Goal: Task Accomplishment & Management: Manage account settings

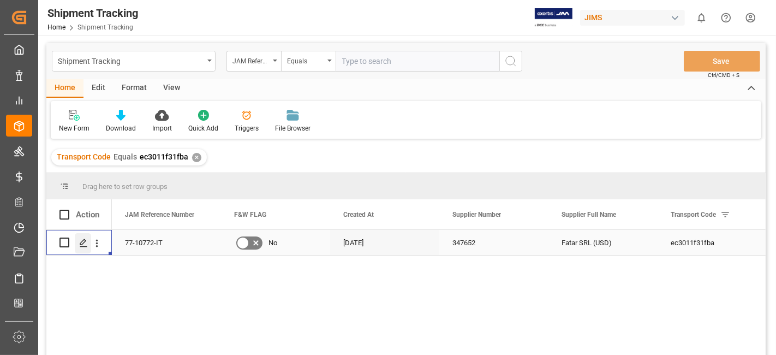
click at [84, 247] on div "Press SPACE to select this row." at bounding box center [83, 243] width 16 height 20
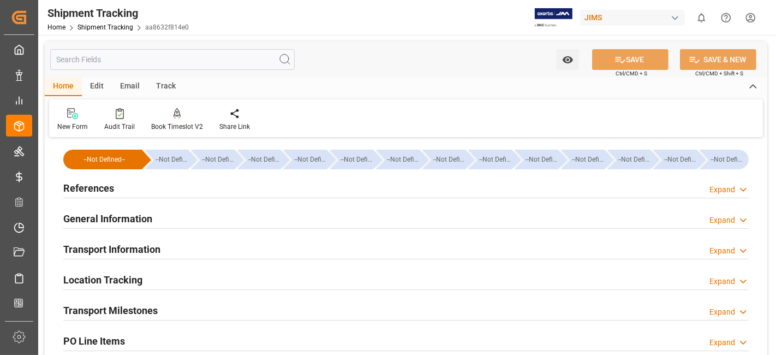
click at [142, 308] on h2 "Transport Milestones" at bounding box center [110, 310] width 94 height 15
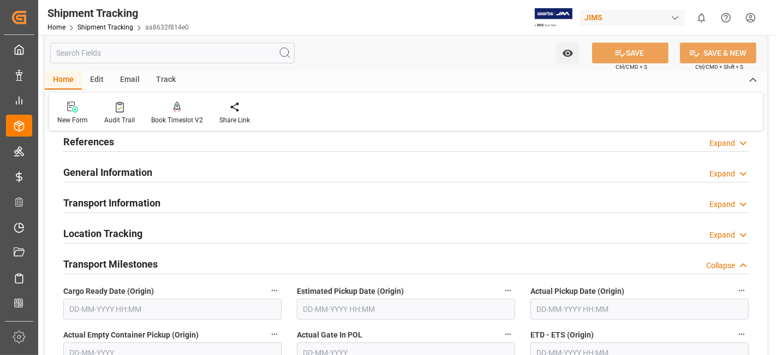
scroll to position [48, 0]
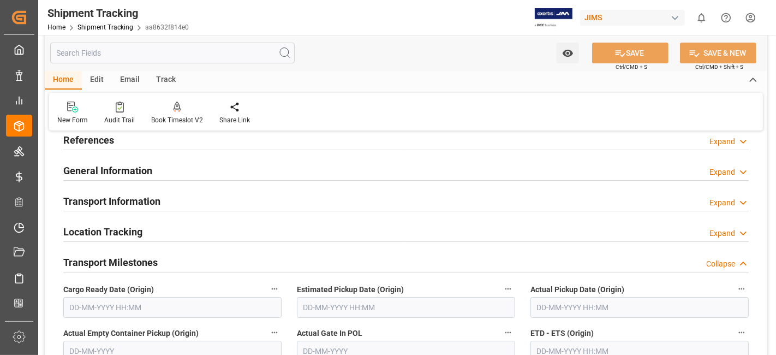
click at [139, 306] on input "text" at bounding box center [172, 307] width 218 height 21
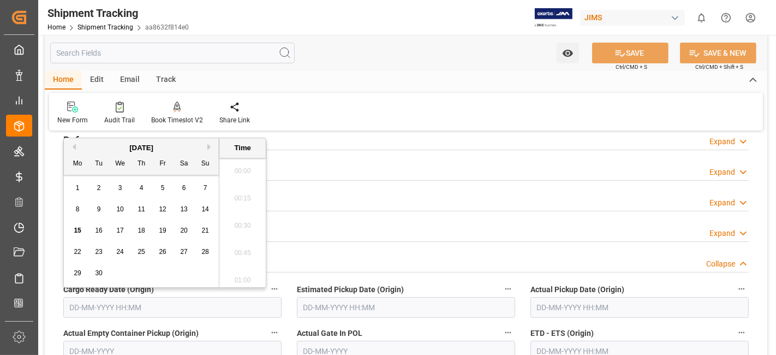
scroll to position [958, 0]
click at [109, 220] on div "15 16 17 18 19 20 21" at bounding box center [141, 230] width 149 height 21
click at [373, 172] on div "General Information Expand" at bounding box center [406, 169] width 686 height 21
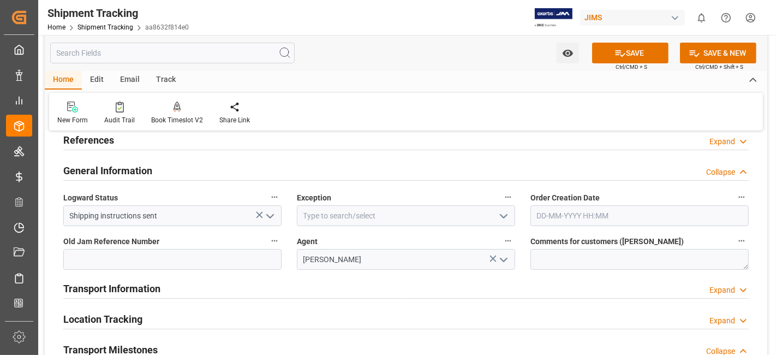
click at [370, 172] on div "General Information Collapse" at bounding box center [406, 169] width 686 height 21
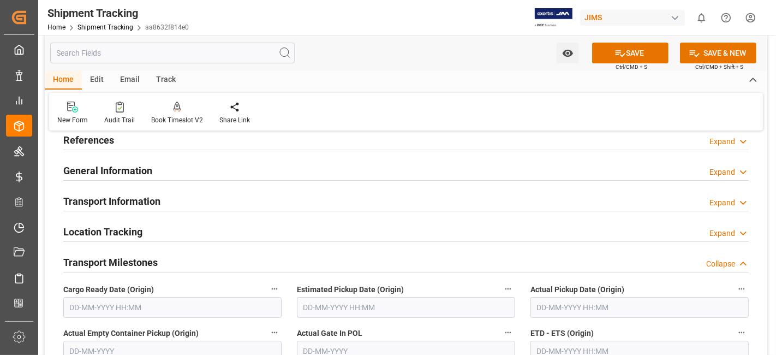
click at [370, 172] on div "General Information Expand" at bounding box center [406, 169] width 686 height 21
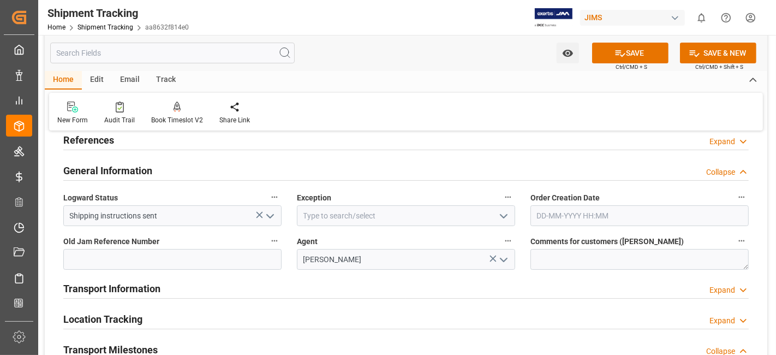
click at [370, 172] on div "General Information Collapse" at bounding box center [406, 169] width 686 height 21
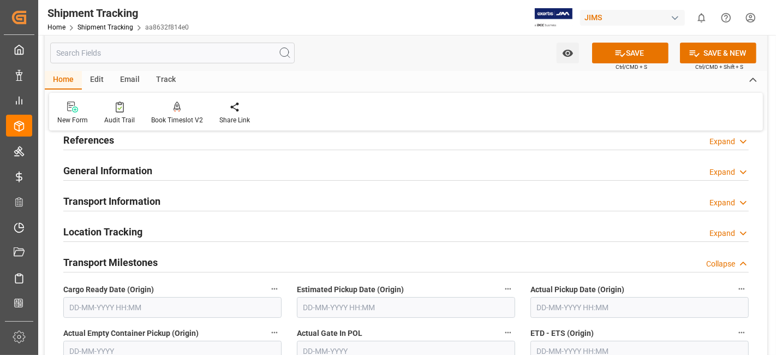
click at [109, 305] on input "text" at bounding box center [172, 307] width 218 height 21
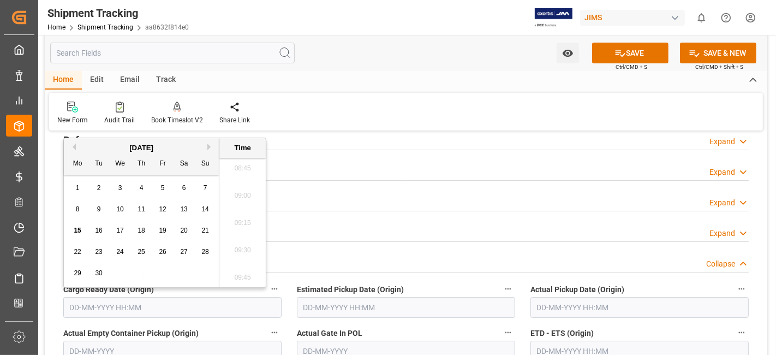
click at [110, 237] on div "15 16 17 18 19 20 21" at bounding box center [141, 230] width 149 height 21
click at [166, 210] on div "12" at bounding box center [163, 209] width 14 height 13
type input "12-09-2025 00:00"
click at [435, 309] on input "text" at bounding box center [406, 307] width 218 height 21
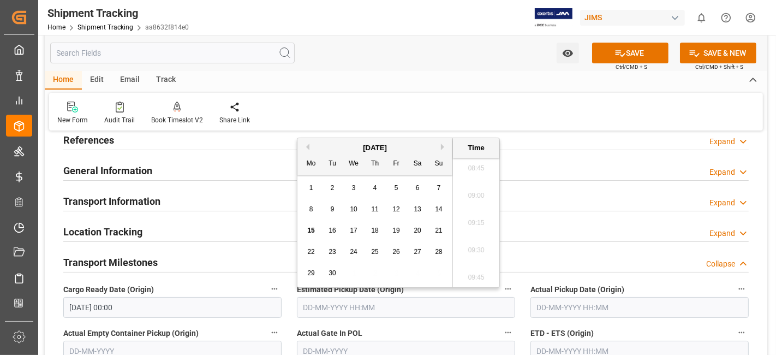
click at [332, 234] on span "16" at bounding box center [332, 231] width 7 height 8
type input "16-09-2025 00:00"
click at [449, 328] on label "Actual Gate In POL" at bounding box center [406, 332] width 218 height 15
click at [501, 328] on button "Actual Gate In POL" at bounding box center [508, 332] width 14 height 14
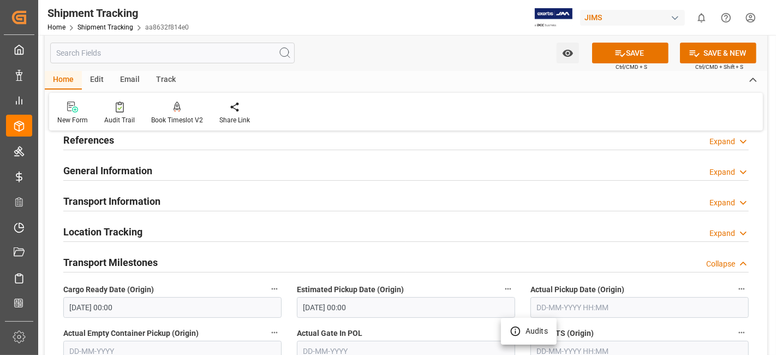
click at [581, 341] on div at bounding box center [388, 177] width 776 height 355
click at [384, 327] on label "Actual Gate In POL" at bounding box center [406, 332] width 218 height 15
click at [501, 327] on button "Actual Gate In POL" at bounding box center [508, 332] width 14 height 14
click at [374, 334] on div at bounding box center [388, 177] width 776 height 355
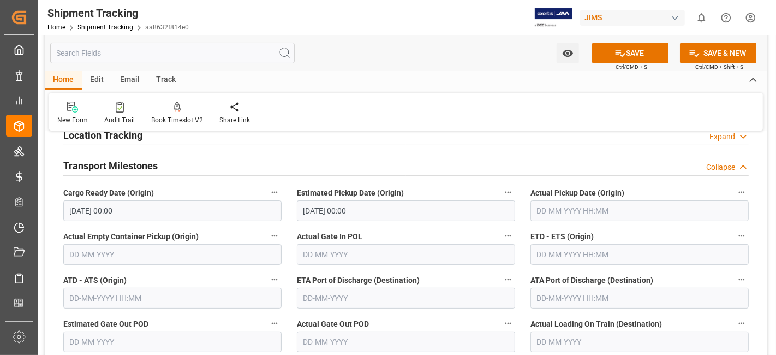
scroll to position [145, 0]
click at [559, 211] on input "text" at bounding box center [640, 210] width 218 height 21
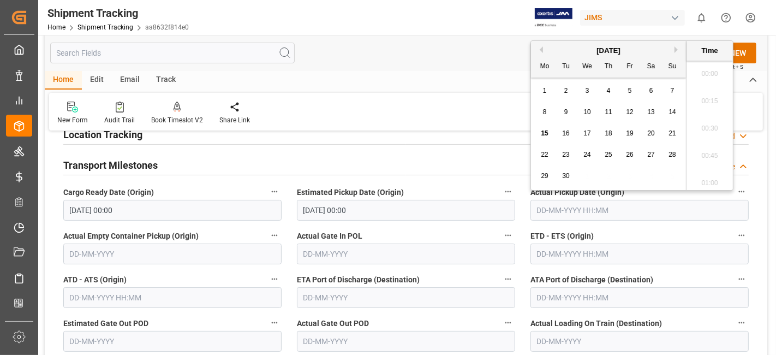
scroll to position [958, 0]
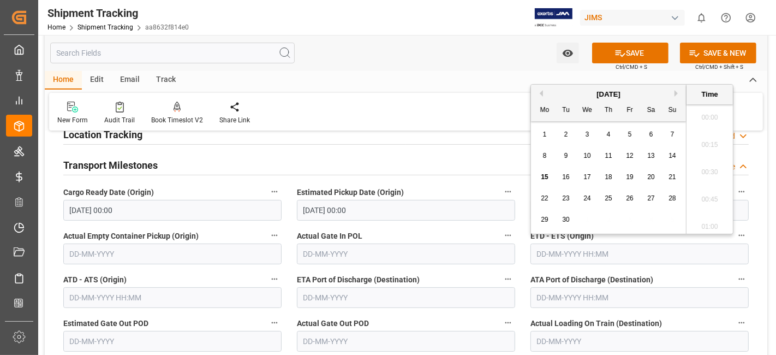
click at [568, 251] on input "text" at bounding box center [640, 253] width 218 height 21
click at [633, 203] on div "26" at bounding box center [630, 198] width 14 height 13
type input "26-09-2025 00:00"
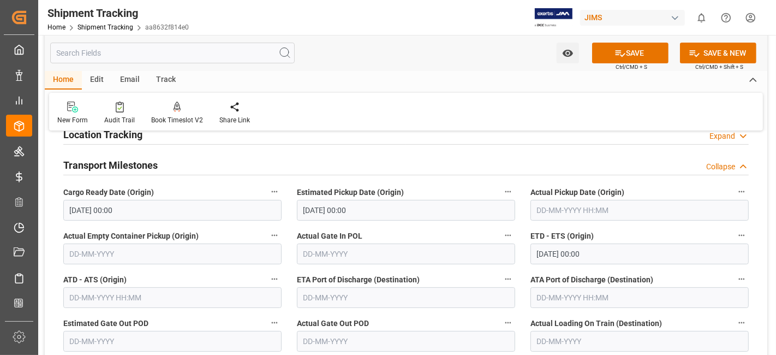
click at [410, 320] on label "Actual Gate Out POD" at bounding box center [406, 322] width 218 height 15
click at [501, 320] on button "Actual Gate Out POD" at bounding box center [508, 322] width 14 height 14
click at [410, 320] on div at bounding box center [388, 177] width 776 height 355
click at [410, 320] on body "Created by potrace 1.15, written by Peter Selinger 2001-2017 Created by potrace…" at bounding box center [388, 177] width 776 height 355
click at [410, 320] on label "Actual Gate Out POD" at bounding box center [406, 322] width 218 height 15
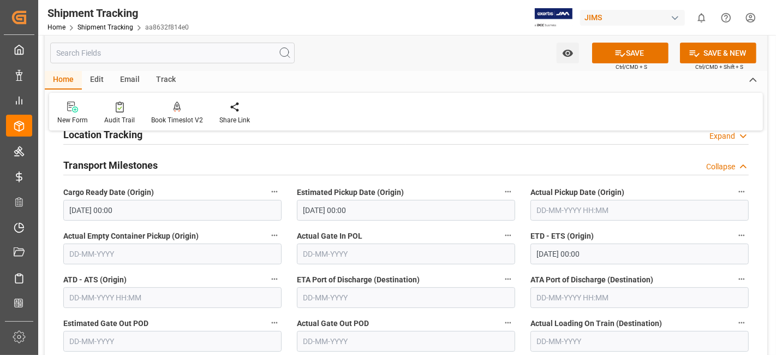
click at [501, 320] on button "Actual Gate Out POD" at bounding box center [508, 322] width 14 height 14
click at [410, 320] on div at bounding box center [388, 177] width 776 height 355
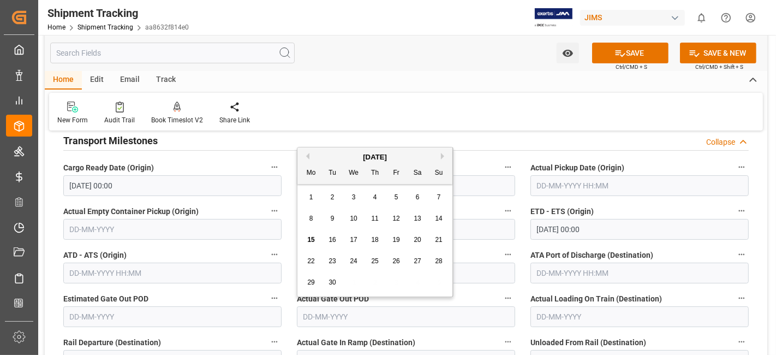
click at [410, 320] on input "text" at bounding box center [406, 316] width 218 height 21
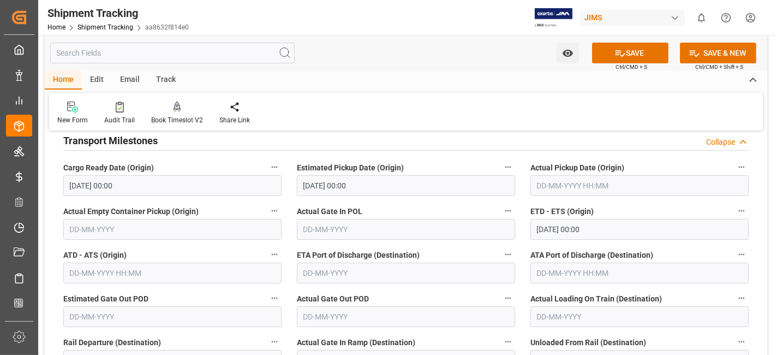
click at [422, 335] on label "Actual Gate In Ramp (Destination)" at bounding box center [406, 342] width 218 height 15
click at [501, 335] on button "Actual Gate In Ramp (Destination)" at bounding box center [508, 342] width 14 height 14
click at [423, 335] on div at bounding box center [388, 177] width 776 height 355
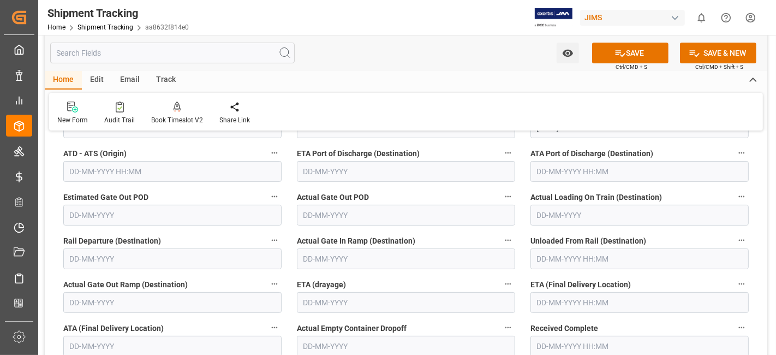
scroll to position [291, 0]
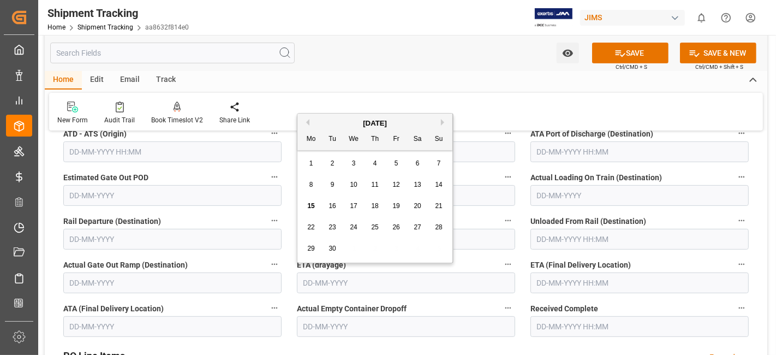
click at [350, 282] on input "text" at bounding box center [406, 282] width 218 height 21
click at [612, 282] on input "text" at bounding box center [640, 282] width 218 height 21
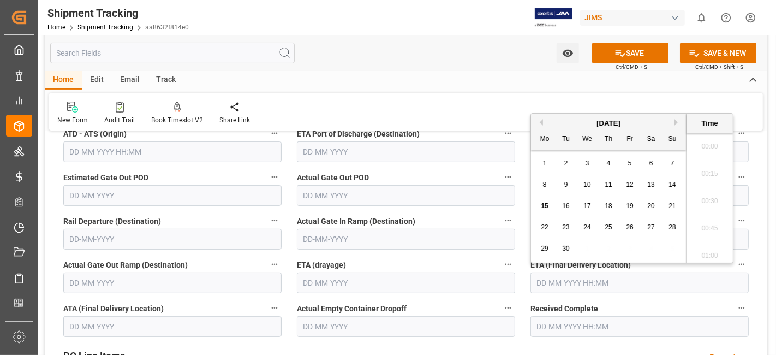
scroll to position [958, 0]
click at [650, 123] on div "September 2025" at bounding box center [608, 123] width 155 height 11
click at [677, 123] on button "Next Month" at bounding box center [678, 122] width 7 height 7
click at [628, 211] on div "17" at bounding box center [630, 206] width 14 height 13
type input "17-10-2025 00:00"
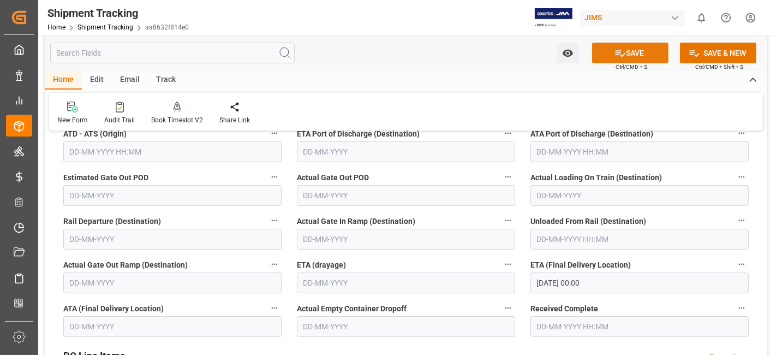
click at [617, 48] on icon at bounding box center [620, 52] width 11 height 11
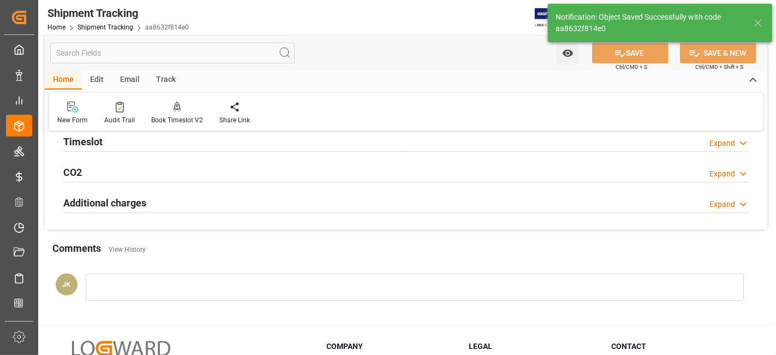
scroll to position [0, 0]
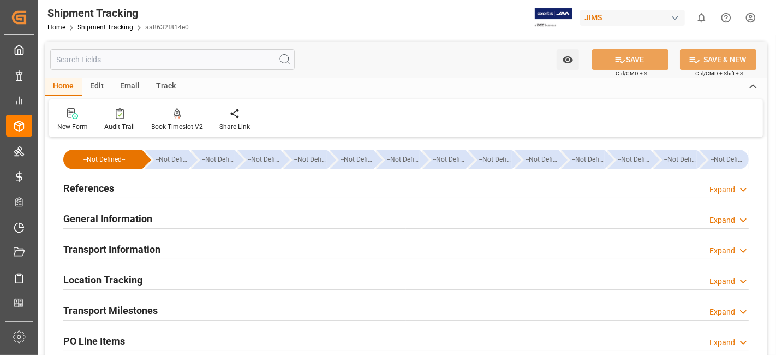
click at [113, 175] on div "References Expand" at bounding box center [406, 188] width 701 height 31
click at [110, 192] on h2 "References" at bounding box center [88, 188] width 51 height 15
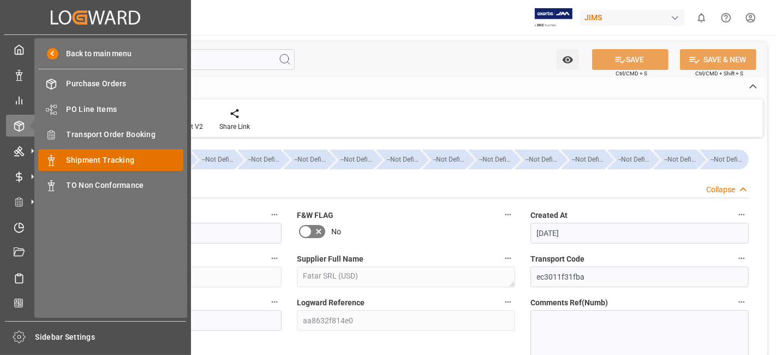
click at [120, 163] on span "Shipment Tracking" at bounding box center [125, 159] width 117 height 11
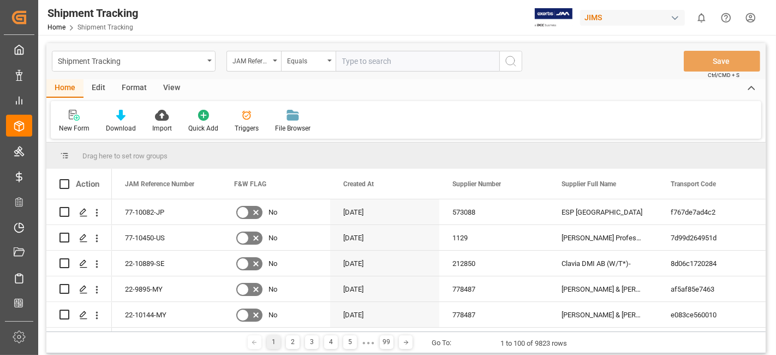
click at [350, 61] on input "text" at bounding box center [418, 61] width 164 height 21
type input "77-11027-US"
click at [507, 62] on icon "search button" at bounding box center [510, 61] width 13 height 13
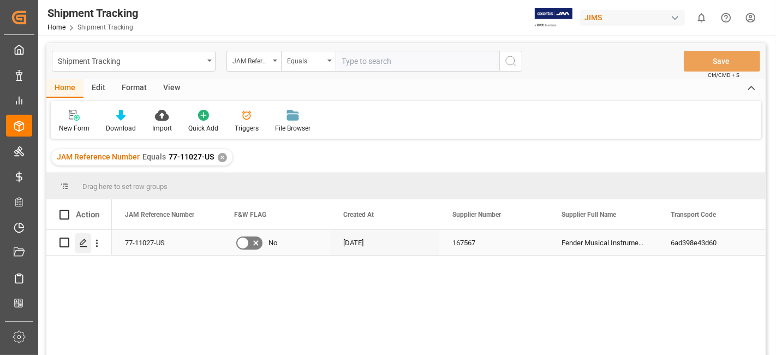
click at [81, 242] on icon "Press SPACE to select this row." at bounding box center [83, 243] width 9 height 9
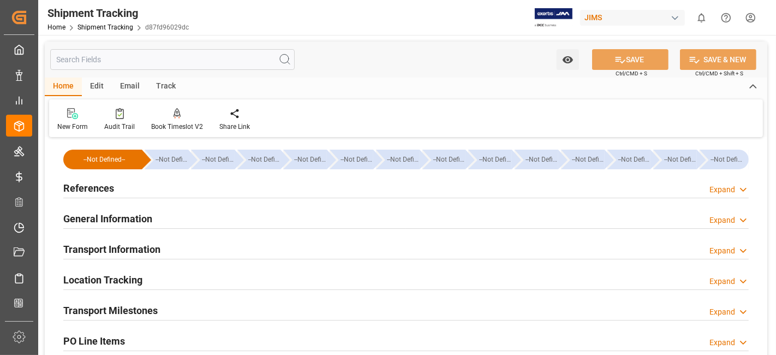
type input "[DATE] 00:00"
click at [156, 306] on h2 "Transport Milestones" at bounding box center [110, 310] width 94 height 15
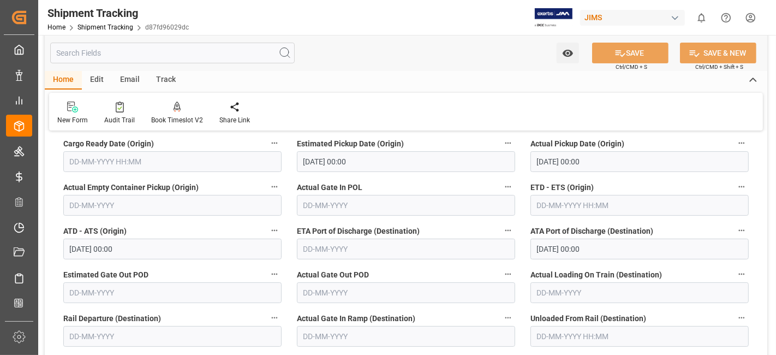
scroll to position [266, 0]
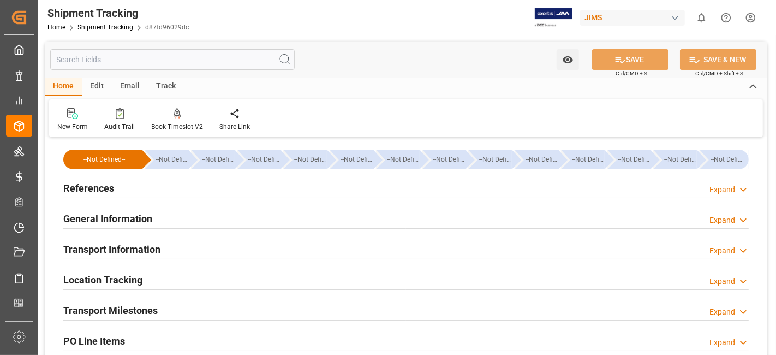
type input "[DATE] 00:00"
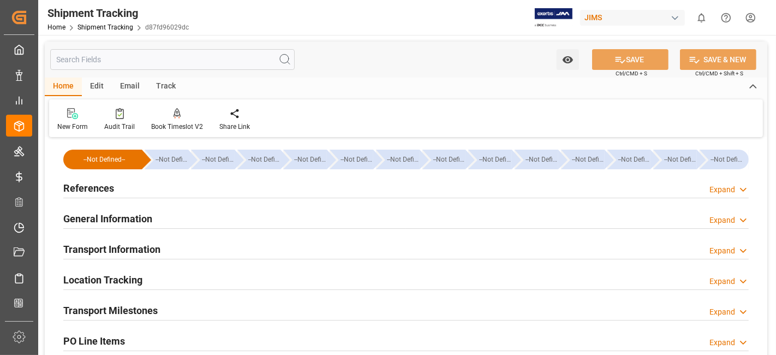
click at [161, 306] on div "Transport Milestones Expand" at bounding box center [406, 309] width 686 height 21
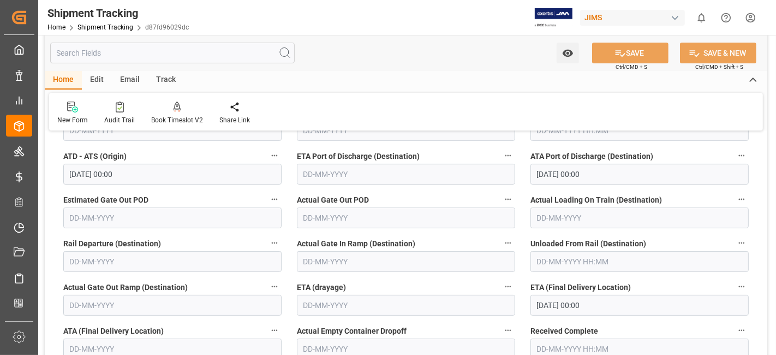
scroll to position [315, 0]
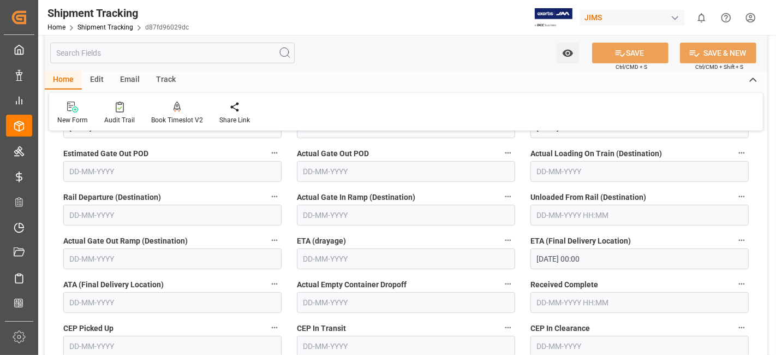
click at [189, 330] on label "CEP Picked Up" at bounding box center [172, 327] width 218 height 15
click at [267, 330] on button "CEP Picked Up" at bounding box center [274, 327] width 14 height 14
click at [162, 326] on div at bounding box center [388, 177] width 776 height 355
click at [168, 326] on label "CEP Picked Up" at bounding box center [172, 327] width 218 height 15
click at [267, 326] on button "CEP Picked Up" at bounding box center [274, 327] width 14 height 14
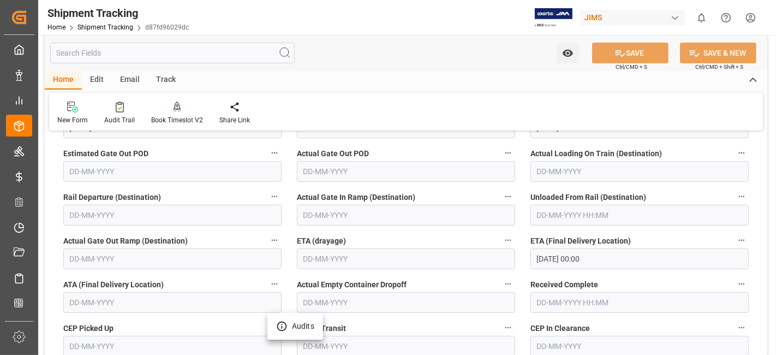
click at [176, 320] on div at bounding box center [388, 177] width 776 height 355
click at [176, 320] on div "Audits" at bounding box center [388, 177] width 776 height 355
click at [176, 320] on label "CEP Picked Up" at bounding box center [172, 327] width 218 height 15
click at [267, 320] on button "CEP Picked Up" at bounding box center [274, 327] width 14 height 14
click at [176, 320] on div at bounding box center [388, 177] width 776 height 355
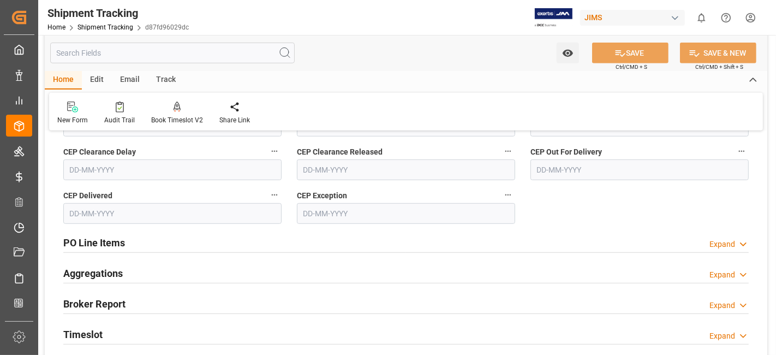
scroll to position [558, 0]
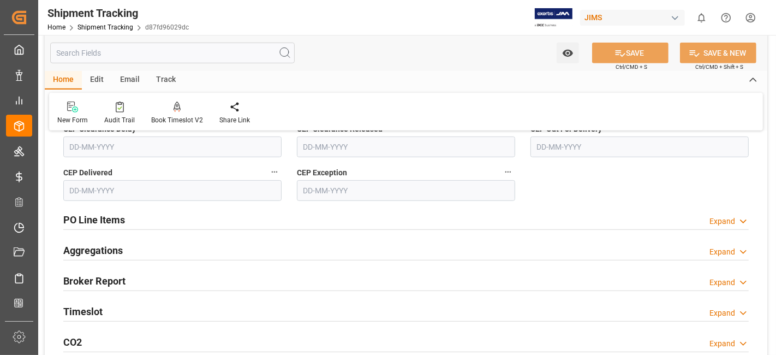
click at [101, 310] on h2 "Timeslot" at bounding box center [82, 311] width 39 height 15
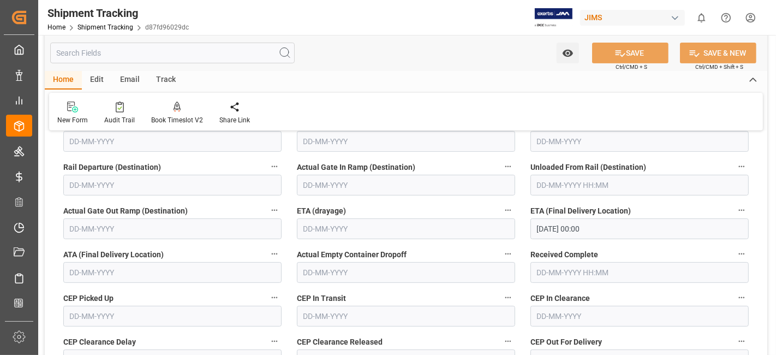
scroll to position [340, 0]
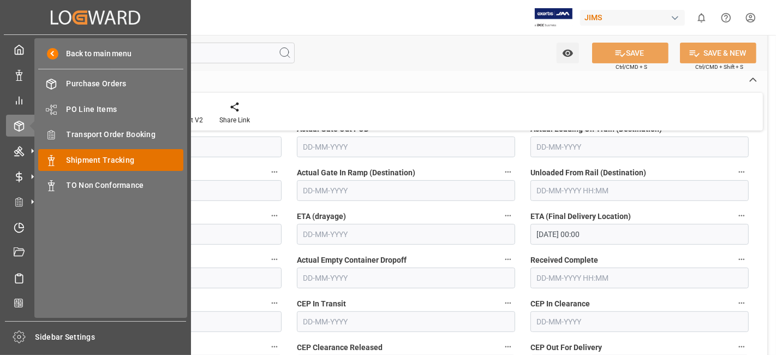
click at [128, 161] on span "Shipment Tracking" at bounding box center [125, 159] width 117 height 11
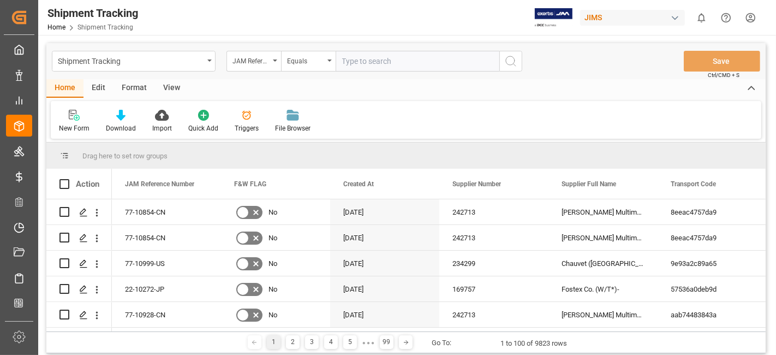
click at [363, 63] on input "text" at bounding box center [418, 61] width 164 height 21
type input "77-10983-US"
click at [508, 60] on icon "search button" at bounding box center [510, 61] width 13 height 13
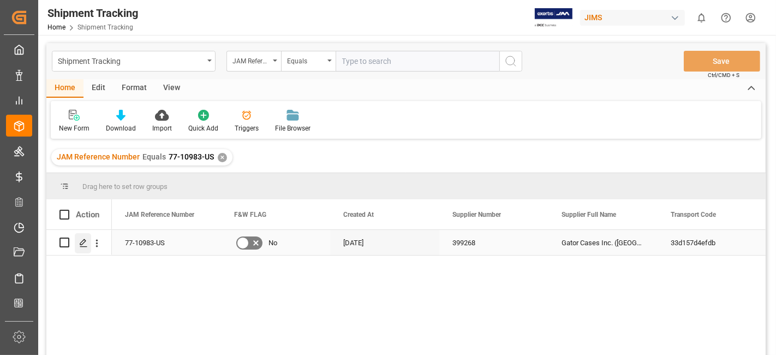
click at [82, 241] on icon "Press SPACE to select this row." at bounding box center [83, 243] width 9 height 9
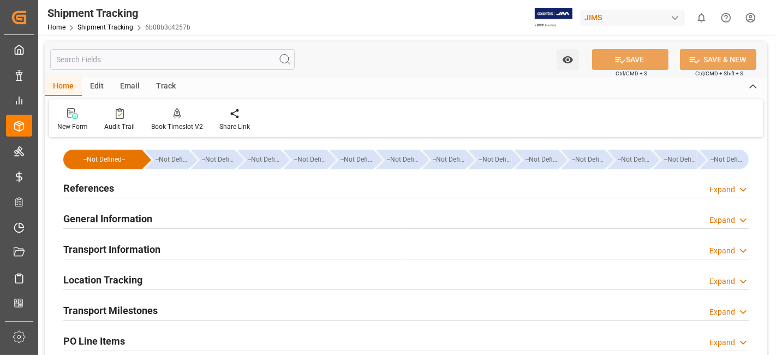
click at [173, 303] on div "Transport Milestones Expand" at bounding box center [406, 309] width 686 height 21
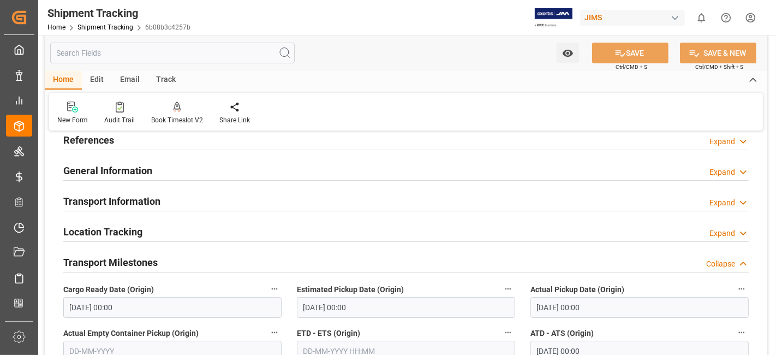
scroll to position [73, 0]
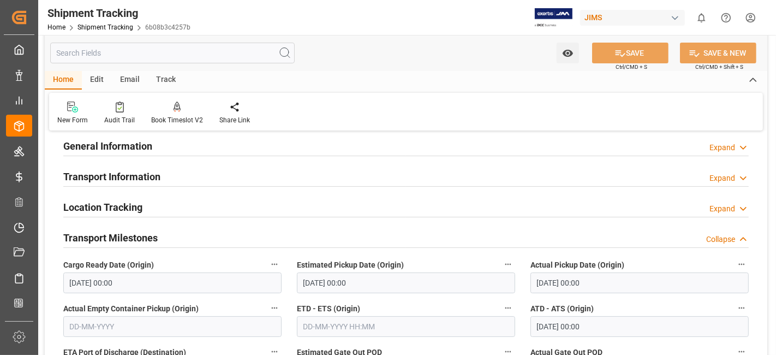
click at [158, 247] on div "Transport Milestones Collapse" at bounding box center [406, 238] width 701 height 31
click at [158, 241] on div "Transport Milestones Collapse" at bounding box center [406, 237] width 686 height 21
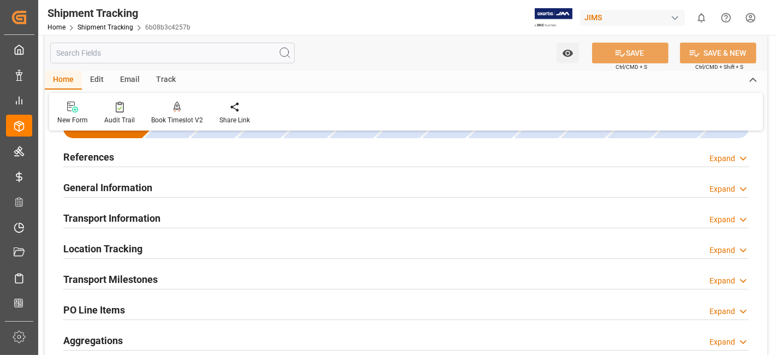
scroll to position [12, 0]
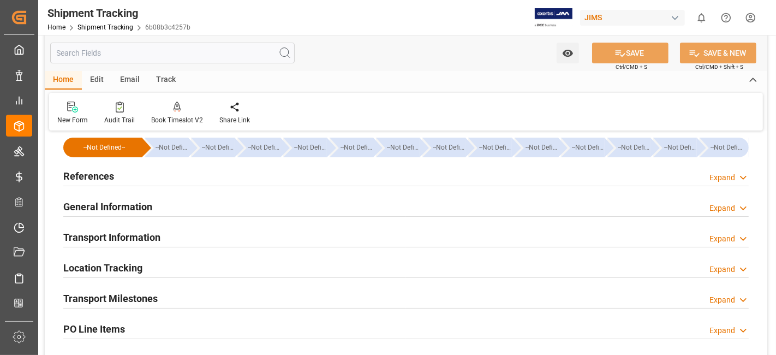
click at [160, 207] on div "General Information Expand" at bounding box center [406, 205] width 686 height 21
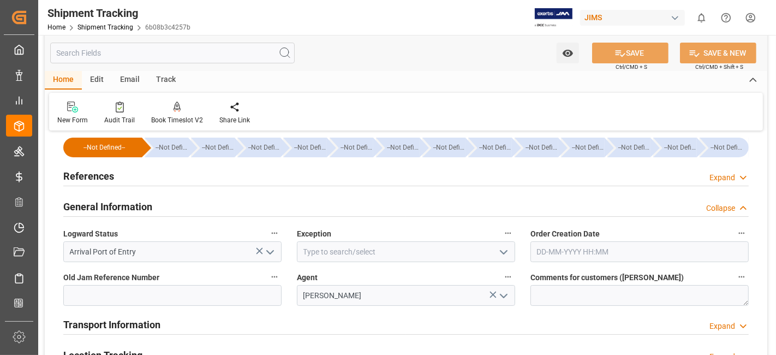
click at [507, 253] on icon "open menu" at bounding box center [503, 252] width 13 height 13
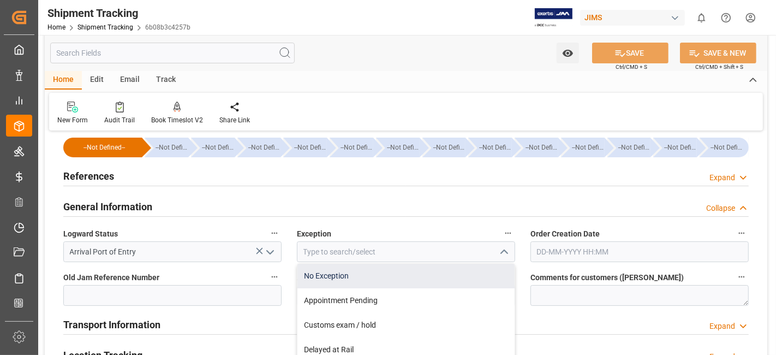
click at [450, 267] on div "No Exception" at bounding box center [405, 276] width 217 height 25
type input "No Exception"
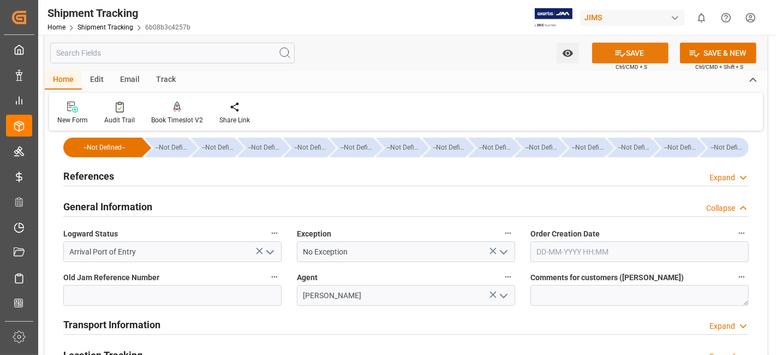
click at [619, 53] on icon at bounding box center [620, 52] width 11 height 11
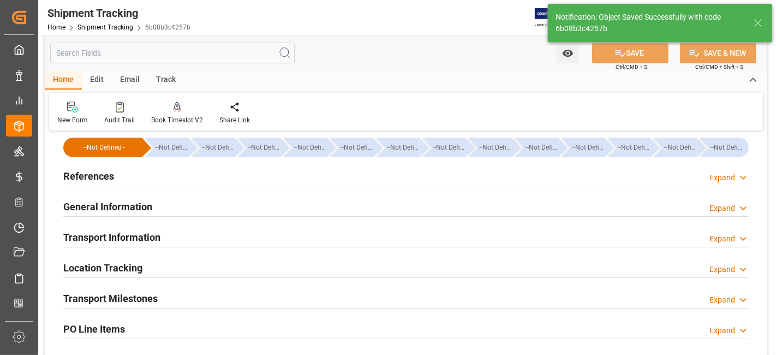
click at [156, 242] on h2 "Transport Information" at bounding box center [111, 237] width 97 height 15
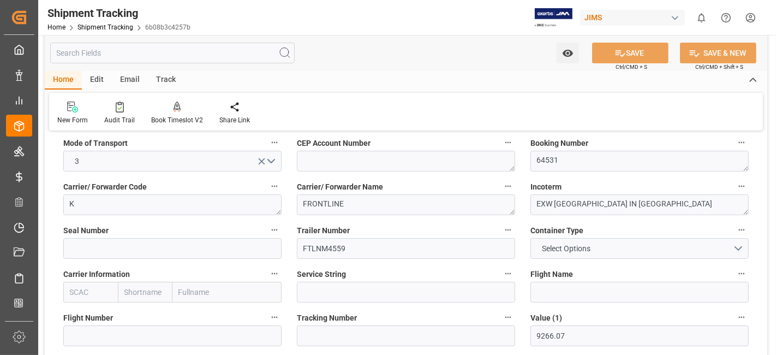
scroll to position [157, 0]
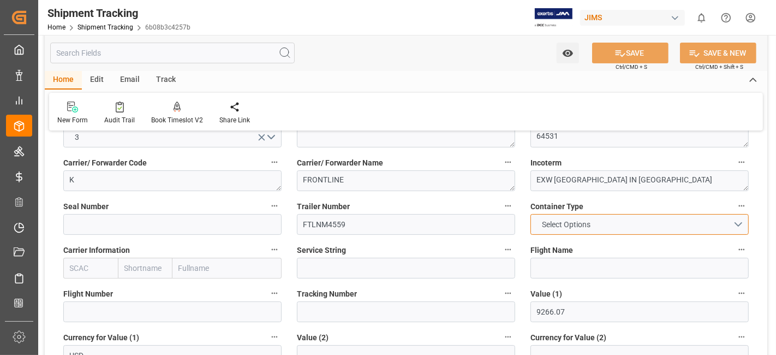
click at [739, 224] on button "Select Options" at bounding box center [640, 224] width 218 height 21
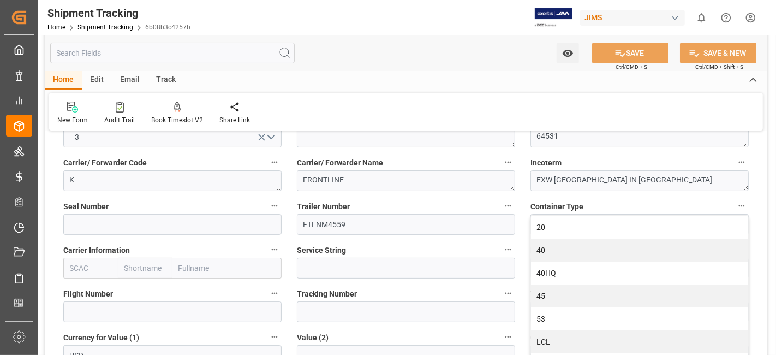
click at [413, 206] on label "Trailer Number" at bounding box center [406, 206] width 218 height 15
click at [501, 206] on button "Trailer Number" at bounding box center [508, 206] width 14 height 14
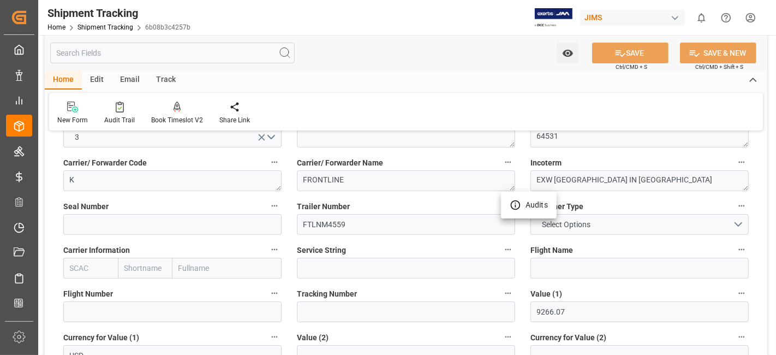
click at [441, 206] on div at bounding box center [388, 177] width 776 height 355
click at [441, 206] on div "Audits" at bounding box center [388, 177] width 776 height 355
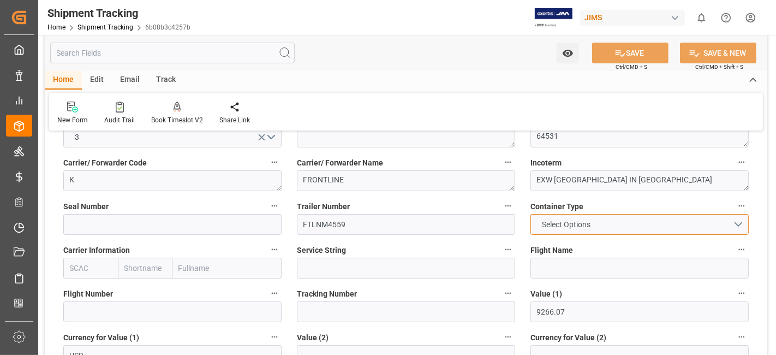
click at [736, 218] on button "Select Options" at bounding box center [640, 224] width 218 height 21
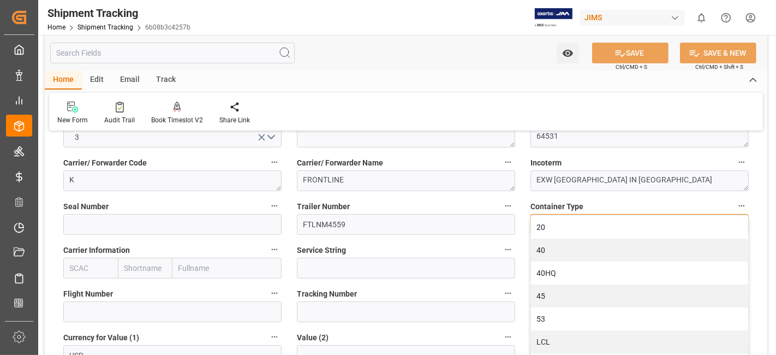
scroll to position [19, 0]
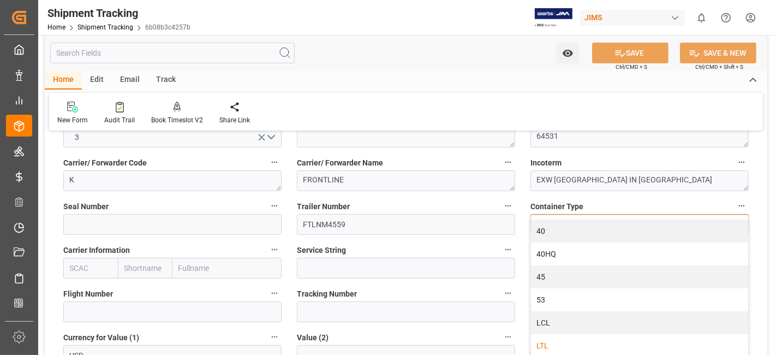
click at [601, 339] on div "LTL" at bounding box center [639, 345] width 217 height 23
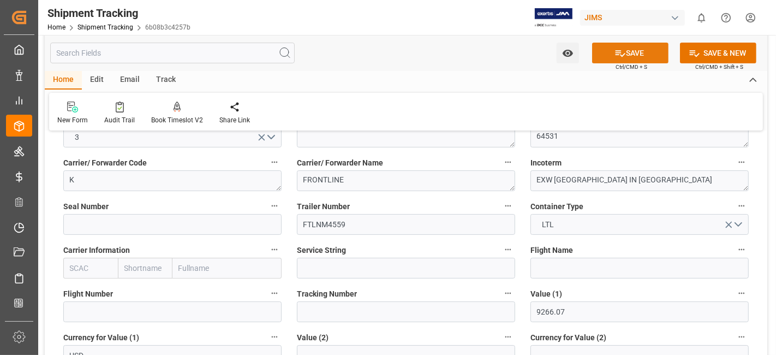
click at [611, 55] on button "SAVE" at bounding box center [630, 53] width 76 height 21
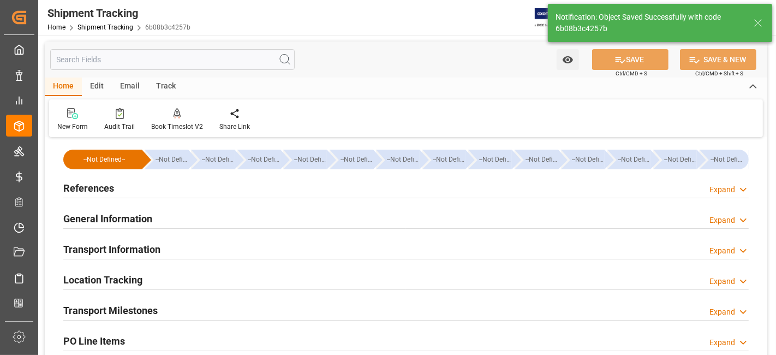
scroll to position [0, 0]
click at [122, 177] on div "References Expand" at bounding box center [406, 187] width 686 height 21
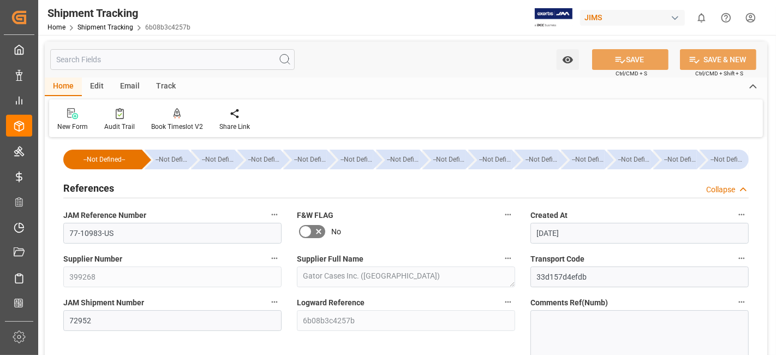
click at [123, 186] on div "References Collapse" at bounding box center [406, 187] width 686 height 21
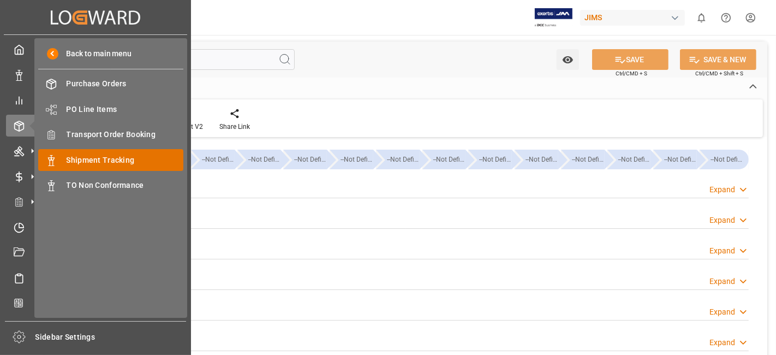
click at [124, 157] on span "Shipment Tracking" at bounding box center [125, 159] width 117 height 11
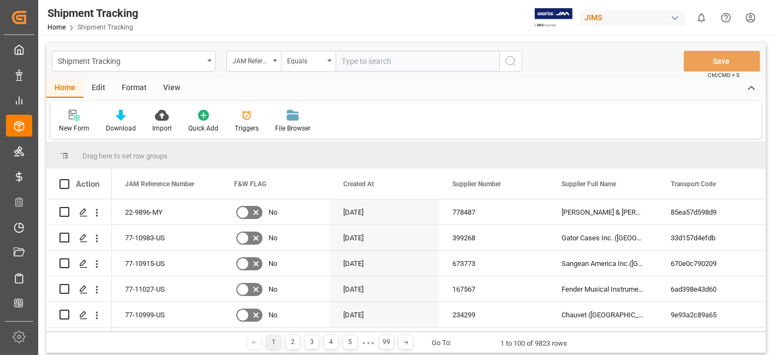
click at [377, 66] on input "text" at bounding box center [418, 61] width 164 height 21
type input "77-10754-US"
click at [506, 58] on circle "search button" at bounding box center [510, 60] width 9 height 9
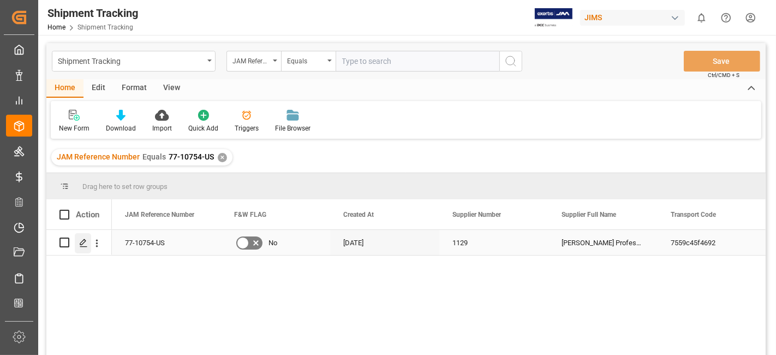
click at [76, 236] on div "Press SPACE to select this row." at bounding box center [83, 243] width 16 height 20
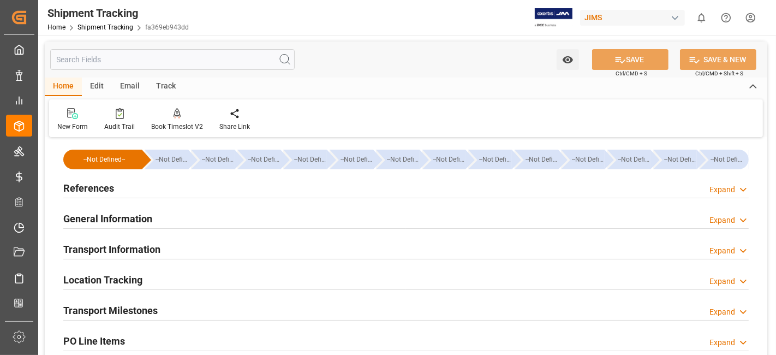
click at [163, 245] on div "Transport Information Expand" at bounding box center [406, 248] width 686 height 21
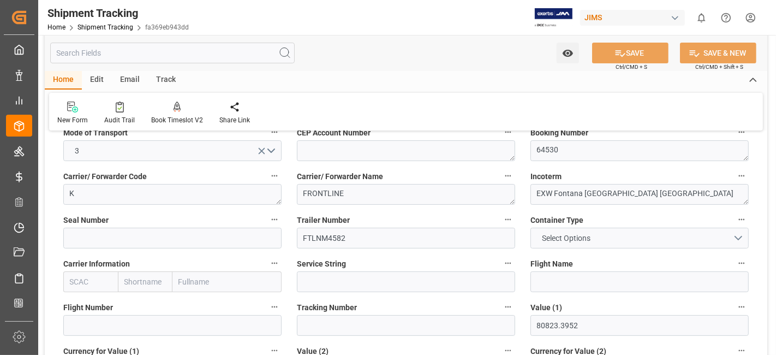
scroll to position [145, 0]
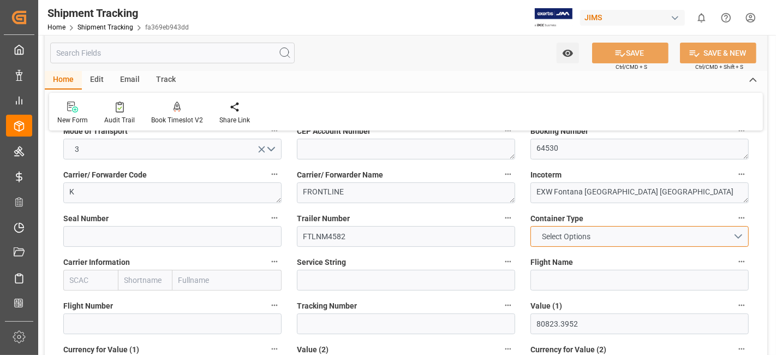
click at [730, 233] on button "Select Options" at bounding box center [640, 236] width 218 height 21
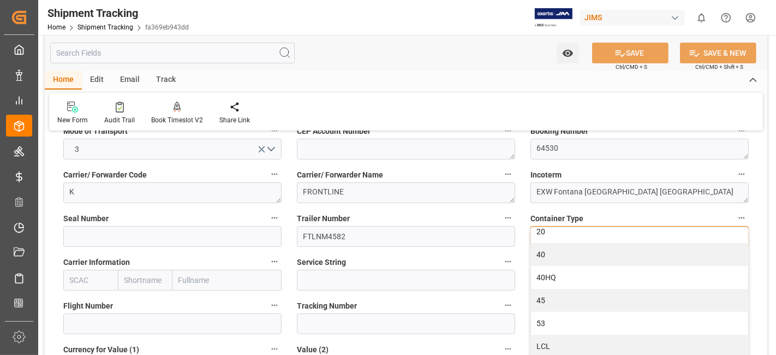
scroll to position [19, 0]
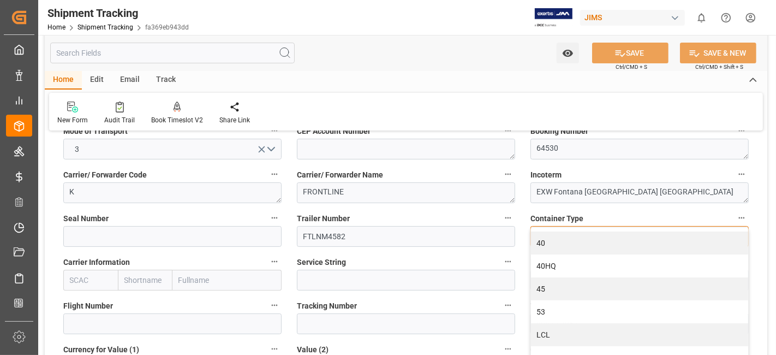
click at [587, 352] on div "LTL" at bounding box center [639, 357] width 217 height 23
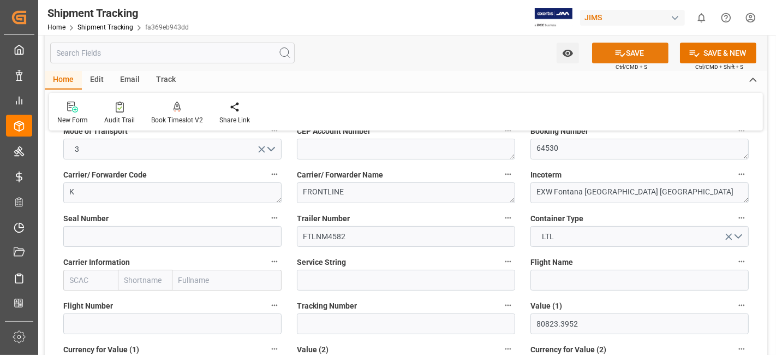
click at [625, 48] on button "SAVE" at bounding box center [630, 53] width 76 height 21
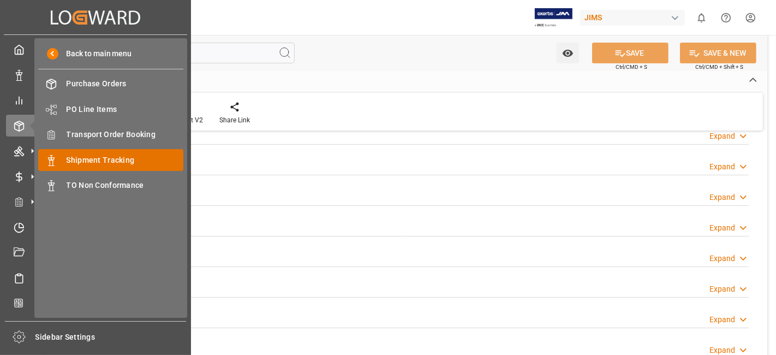
click at [127, 159] on span "Shipment Tracking" at bounding box center [125, 159] width 117 height 11
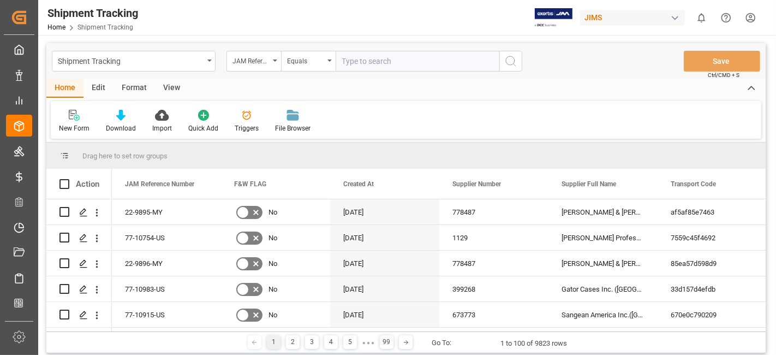
click at [355, 66] on input "text" at bounding box center [418, 61] width 164 height 21
type input "77-11021-[GEOGRAPHIC_DATA]"
click at [514, 64] on line "search button" at bounding box center [515, 65] width 2 height 2
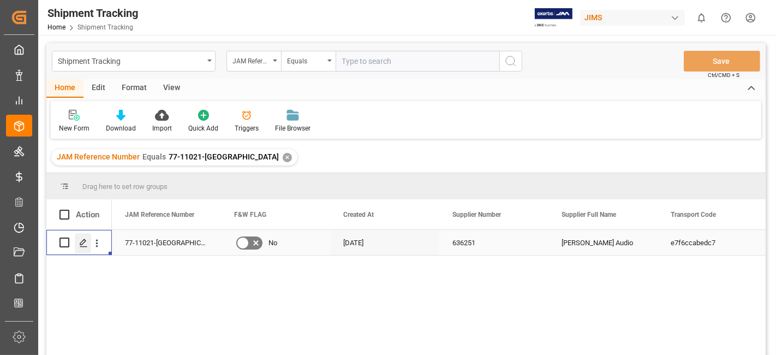
click at [82, 243] on polygon "Press SPACE to select this row." at bounding box center [82, 241] width 5 height 5
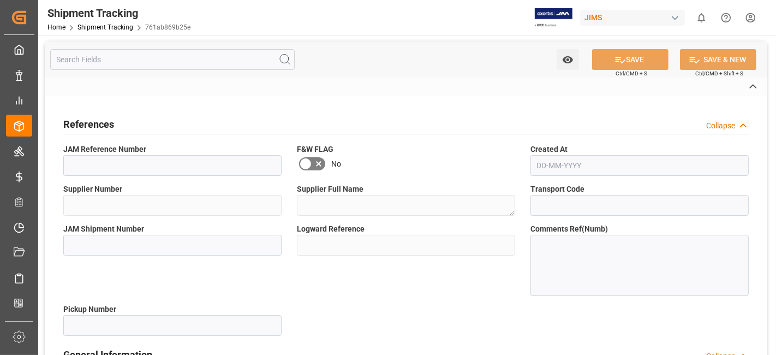
type textarea "C1405837"
type textarea "V"
type textarea "CSA"
type textarea "EXW [US_STATE] [GEOGRAPHIC_DATA] [GEOGRAPHIC_DATA]"
type input "USD"
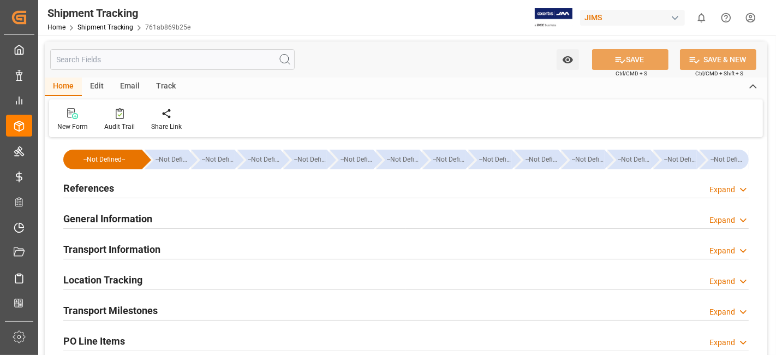
type input "16257"
type input "[DATE] 00:00"
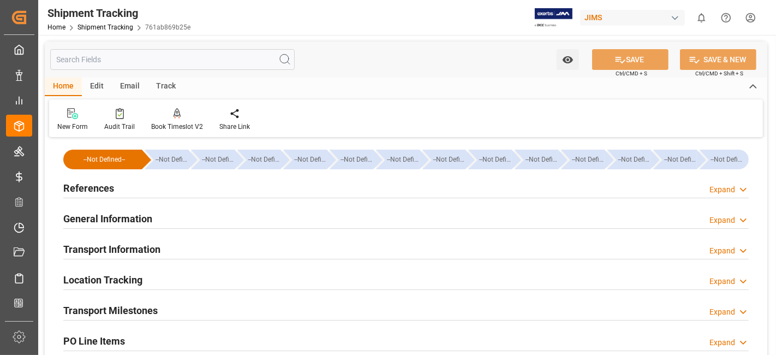
click at [207, 308] on div "Transport Milestones Expand" at bounding box center [406, 309] width 686 height 21
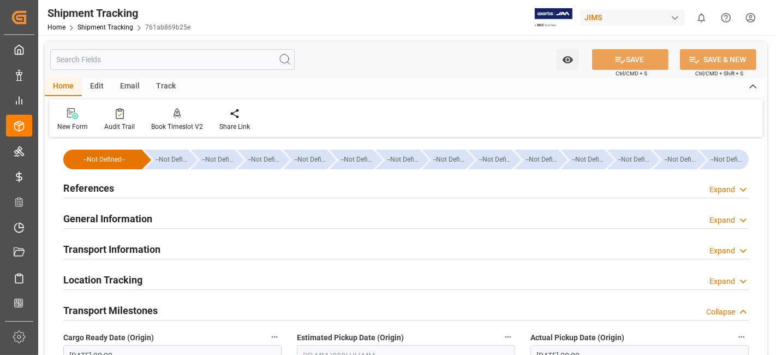
click at [199, 216] on div "General Information Expand" at bounding box center [406, 217] width 686 height 21
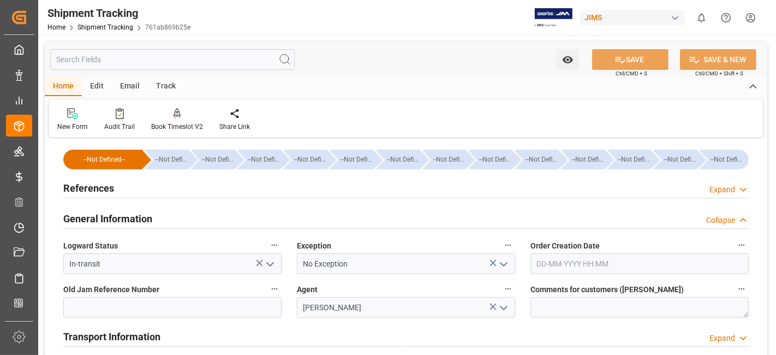
click at [199, 216] on div "General Information Collapse" at bounding box center [406, 217] width 686 height 21
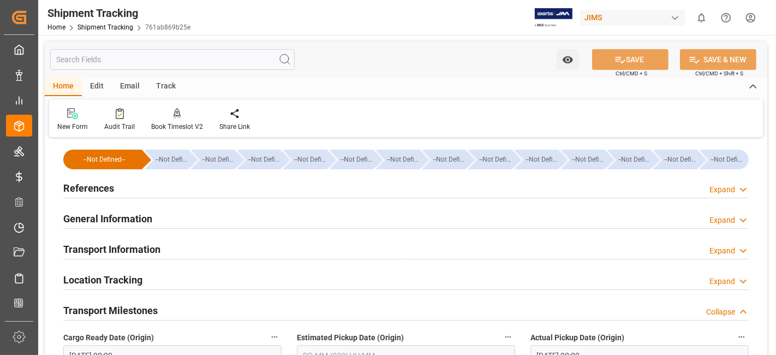
click at [198, 247] on div "Transport Information Expand" at bounding box center [406, 248] width 686 height 21
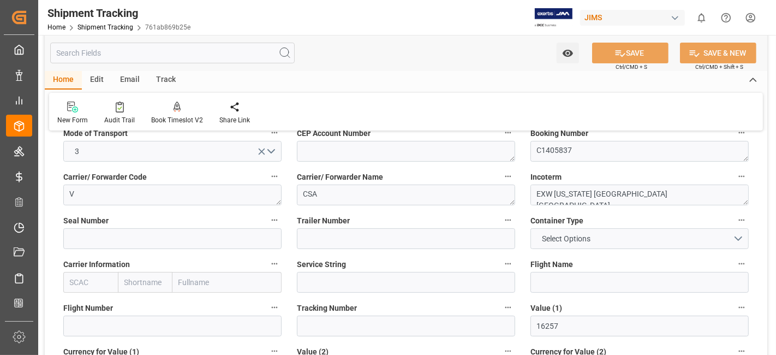
scroll to position [145, 0]
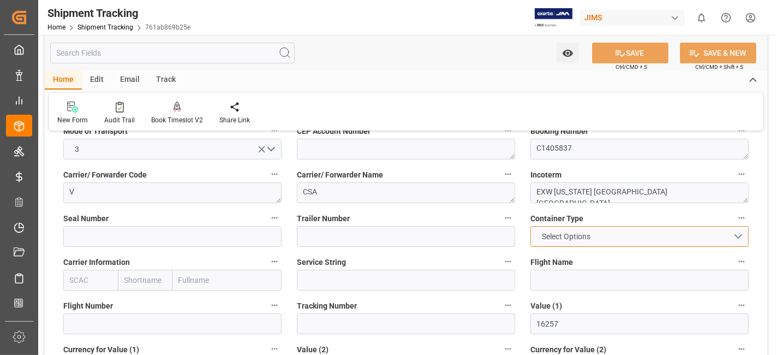
click at [739, 240] on button "Select Options" at bounding box center [640, 236] width 218 height 21
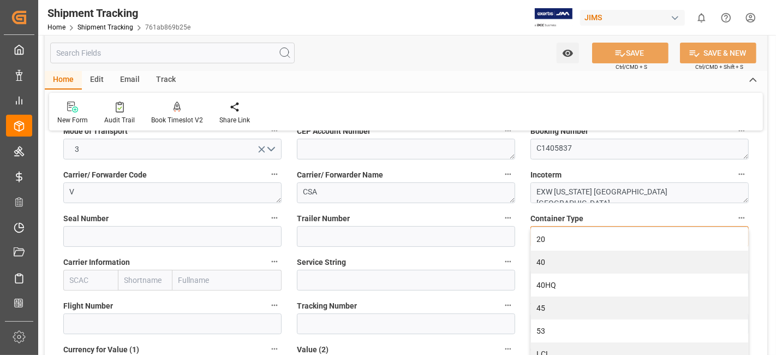
scroll to position [19, 0]
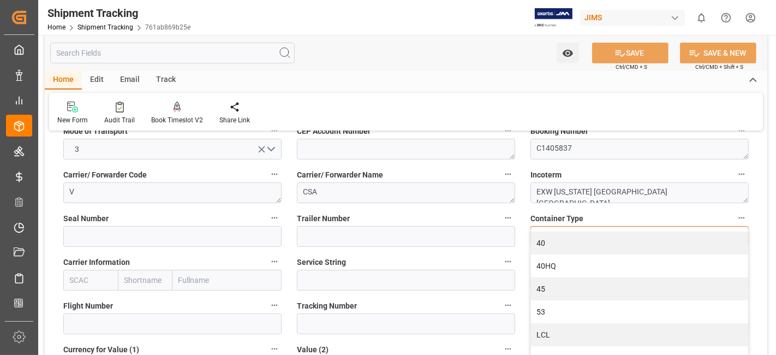
click at [614, 352] on div "LTL" at bounding box center [639, 357] width 217 height 23
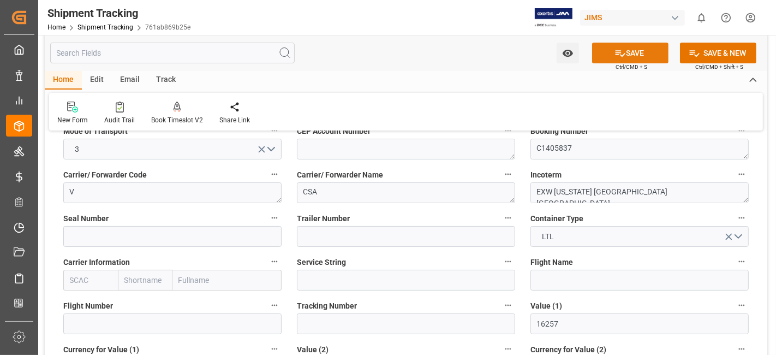
click at [635, 52] on button "SAVE" at bounding box center [630, 53] width 76 height 21
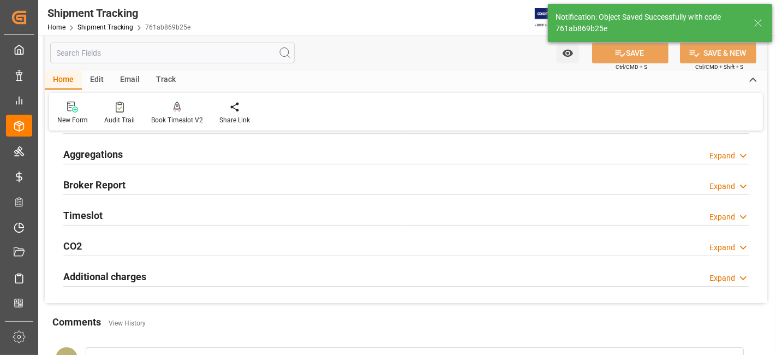
scroll to position [218, 0]
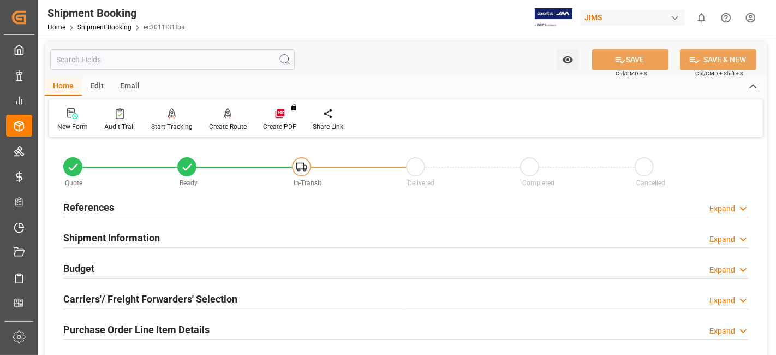
click at [102, 210] on h2 "References" at bounding box center [88, 207] width 51 height 15
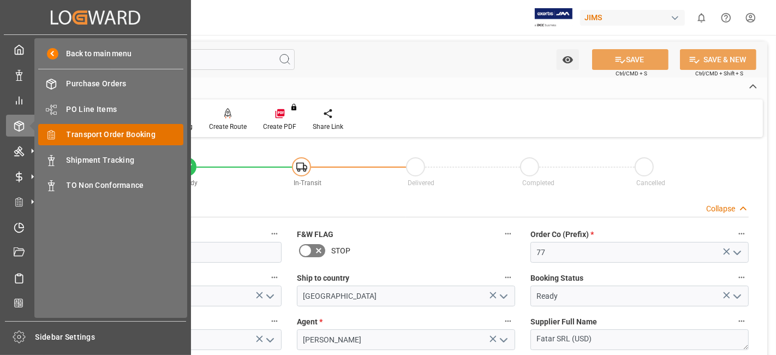
click at [127, 134] on span "Transport Order Booking" at bounding box center [125, 134] width 117 height 11
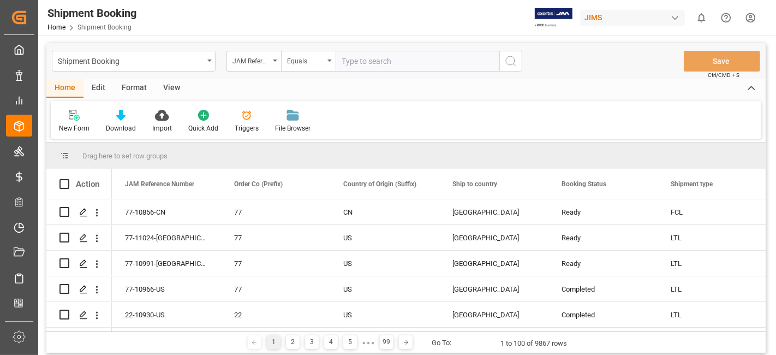
click at [355, 62] on input "text" at bounding box center [418, 61] width 164 height 21
type input "77-11027-US"
click at [511, 65] on icon "search button" at bounding box center [510, 61] width 13 height 13
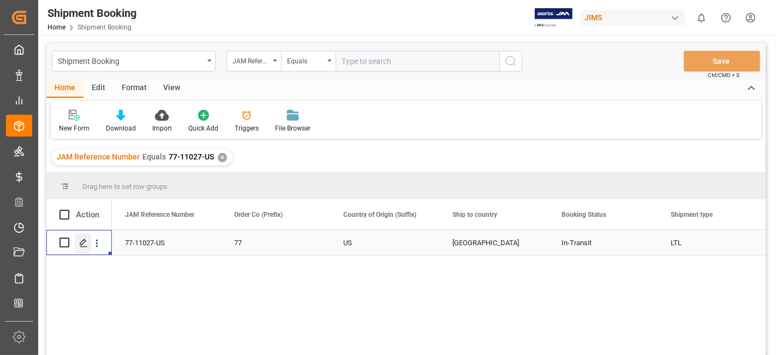
click at [90, 247] on div "Press SPACE to select this row." at bounding box center [83, 243] width 16 height 20
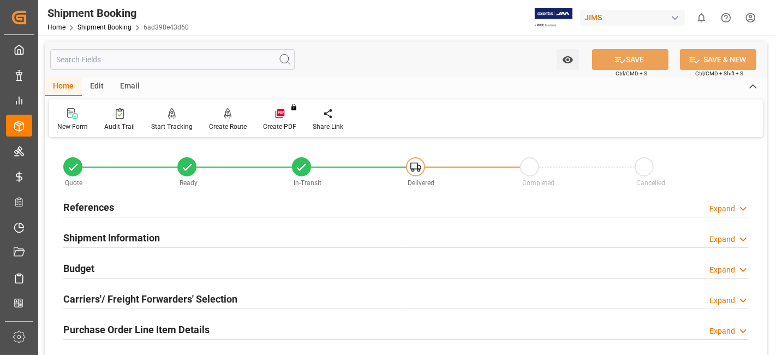
click at [276, 300] on div "Carriers'/ Freight Forwarders' Selection Expand" at bounding box center [406, 298] width 686 height 21
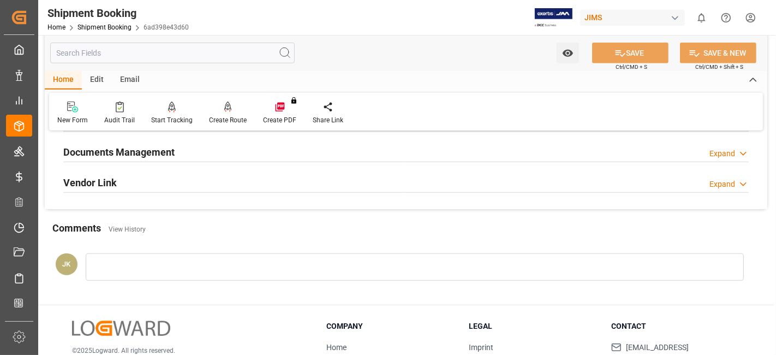
scroll to position [679, 0]
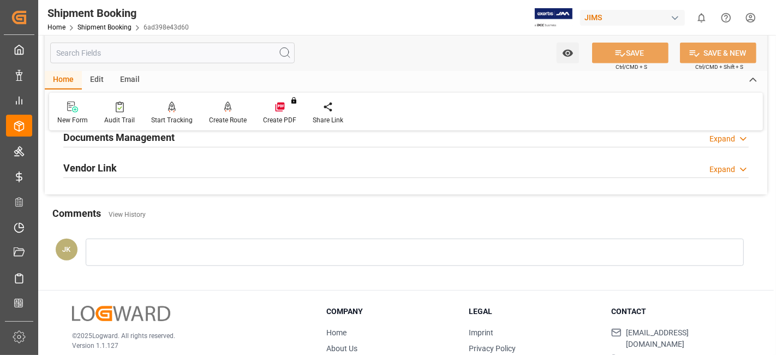
click at [187, 135] on div "Documents Management Expand" at bounding box center [406, 136] width 686 height 21
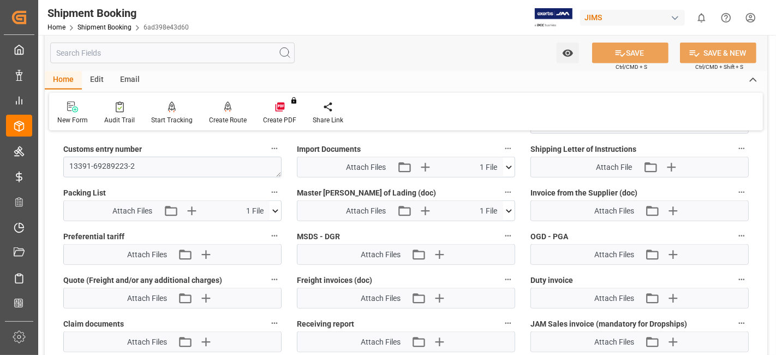
scroll to position [885, 0]
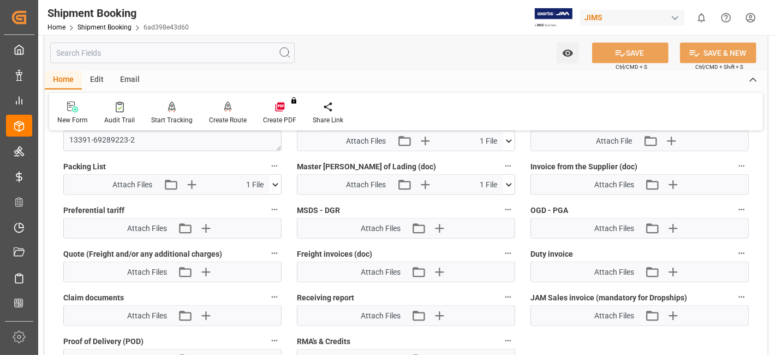
click at [671, 180] on icon "button" at bounding box center [672, 184] width 17 height 17
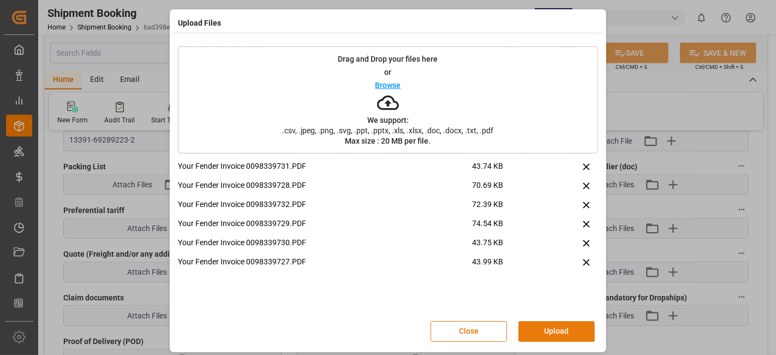
click at [558, 328] on button "Upload" at bounding box center [557, 331] width 76 height 21
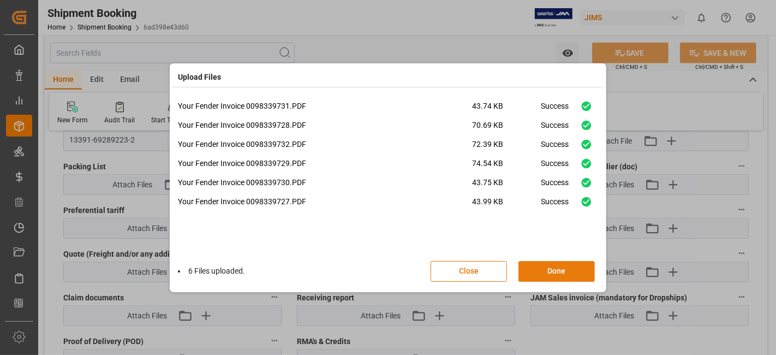
click at [551, 273] on button "Done" at bounding box center [557, 271] width 76 height 21
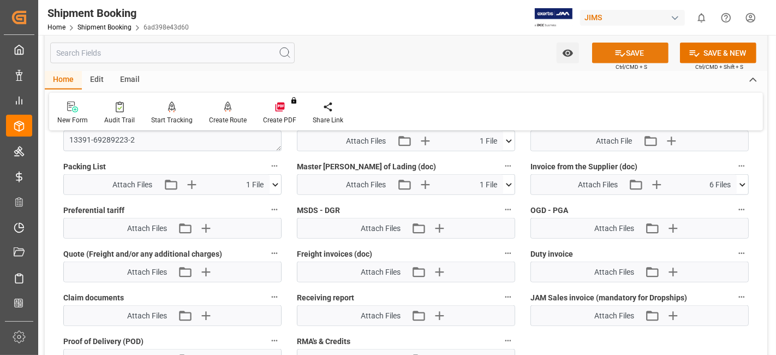
click at [604, 57] on button "SAVE" at bounding box center [630, 53] width 76 height 21
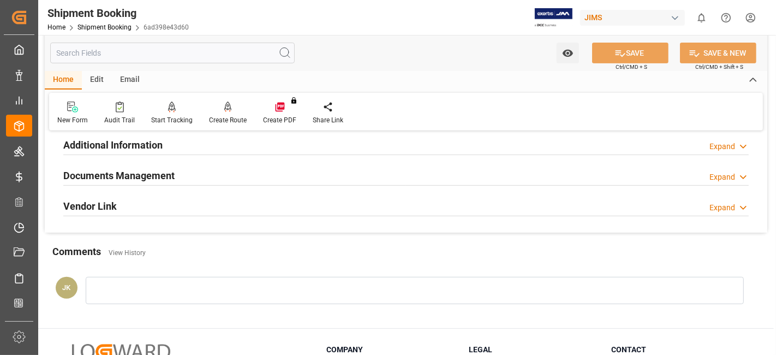
scroll to position [365, 0]
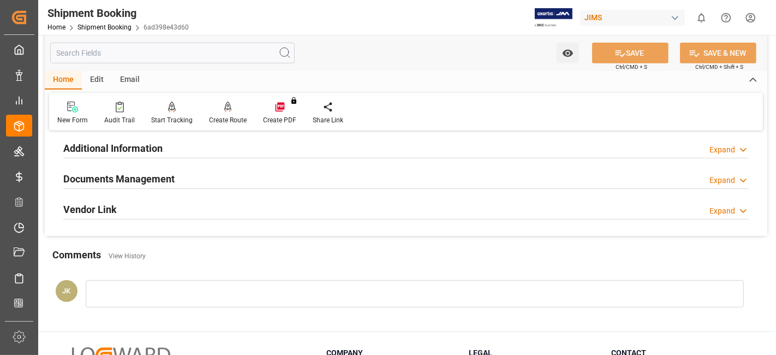
click at [150, 176] on h2 "Documents Management" at bounding box center [118, 178] width 111 height 15
